Goal: Find contact information: Find contact information

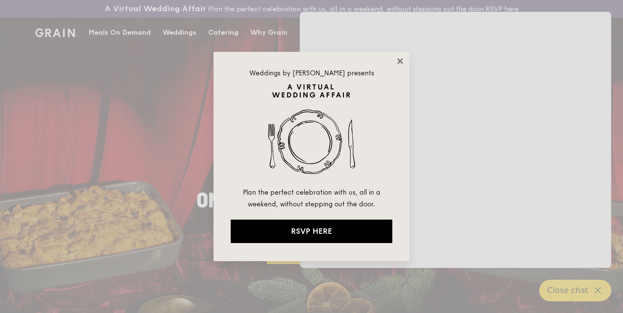
click at [401, 61] on icon at bounding box center [399, 60] width 5 height 5
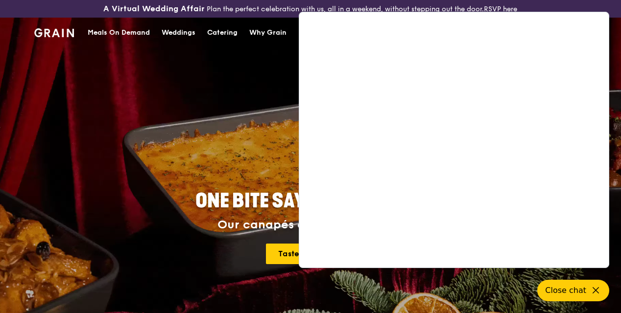
drag, startPoint x: 290, startPoint y: 30, endPoint x: 283, endPoint y: 65, distance: 35.1
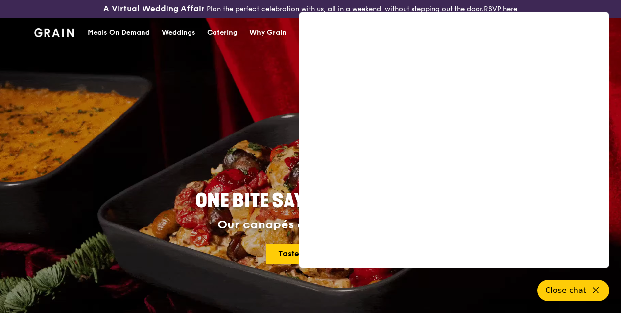
click at [283, 65] on div "ONE BITE SAYS EVERYTHING Our canapés do more with less. Taste the finesse" at bounding box center [311, 228] width 486 height 362
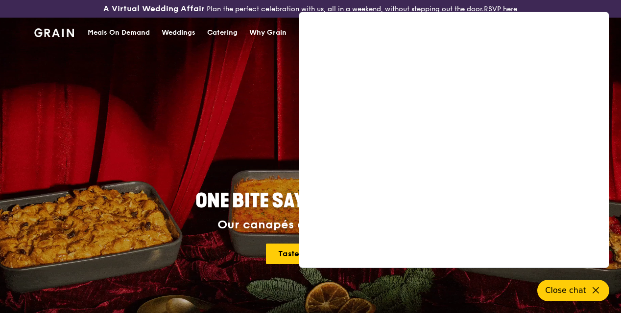
click at [274, 40] on div "Why Grain" at bounding box center [267, 32] width 37 height 29
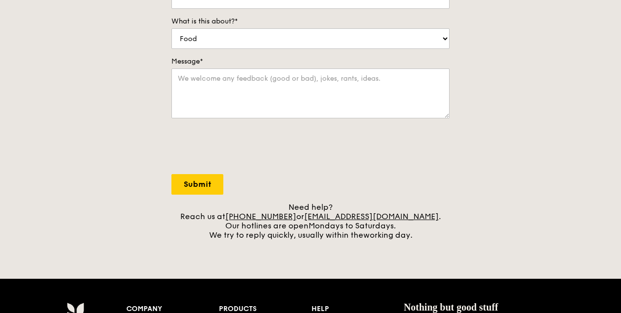
scroll to position [294, 0]
